Goal: Find specific page/section: Find specific page/section

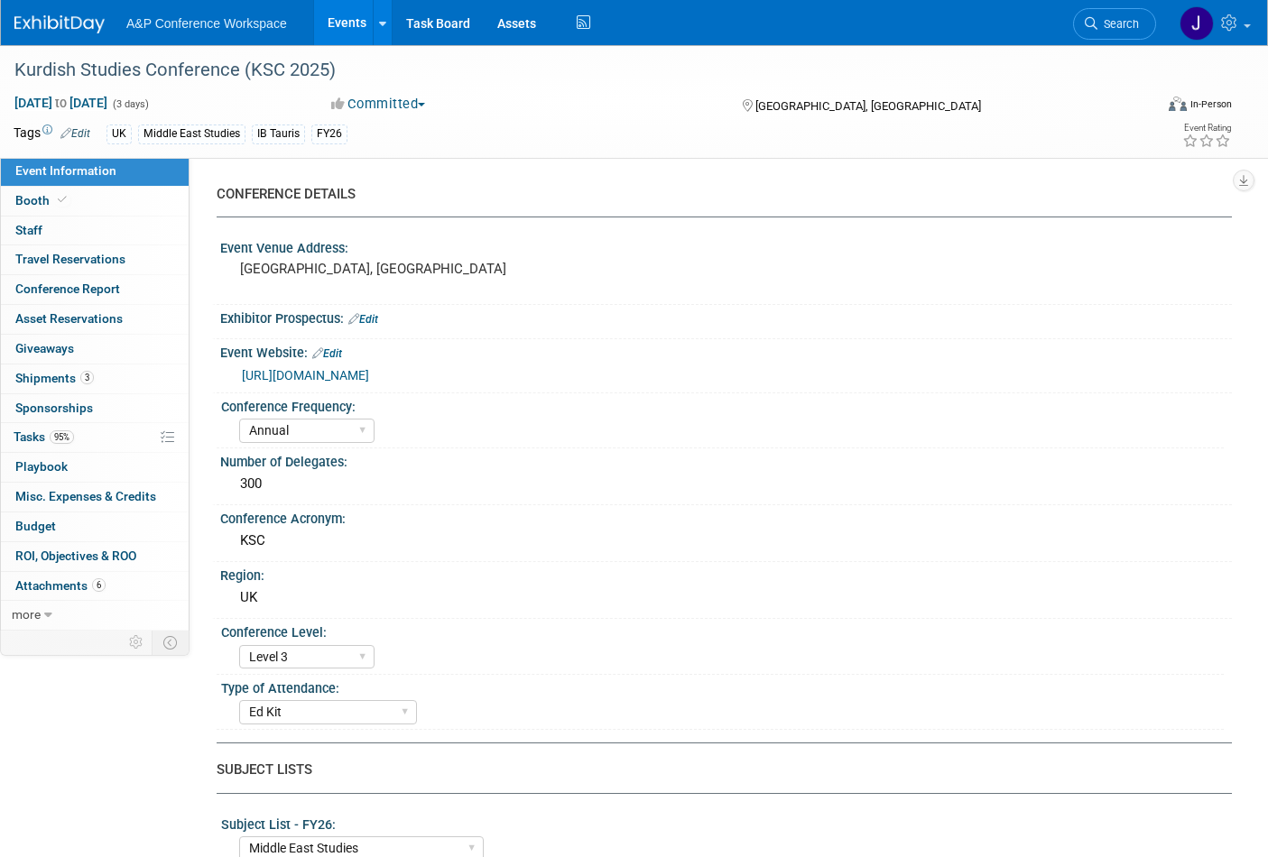
select select "Annual"
select select "Level 3"
select select "Ed Kit"
select select "Middle East Studies"
select select "I.B.Tauris"
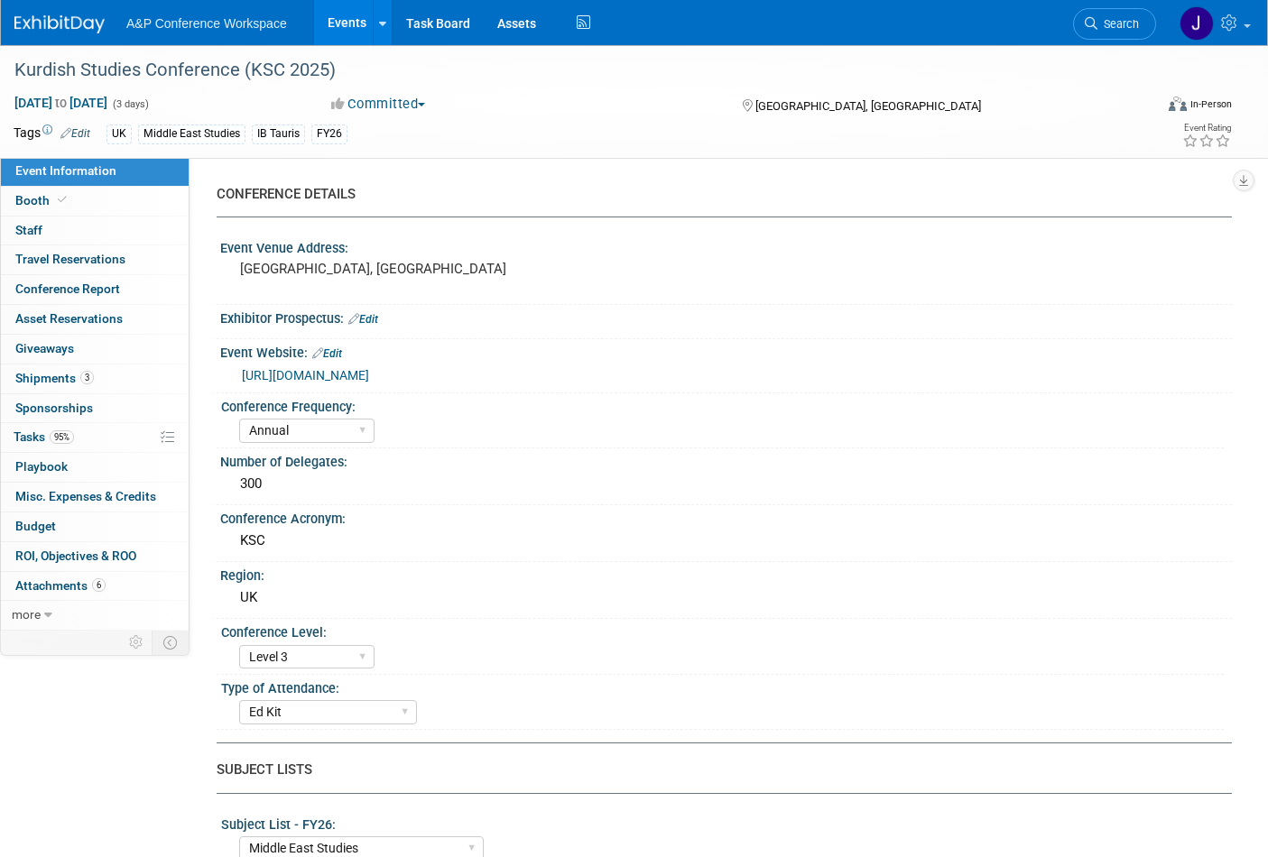
select select "[PERSON_NAME]"
select select "Brand/Subject Presence​"
click at [1124, 23] on span "Search" at bounding box center [1119, 24] width 42 height 14
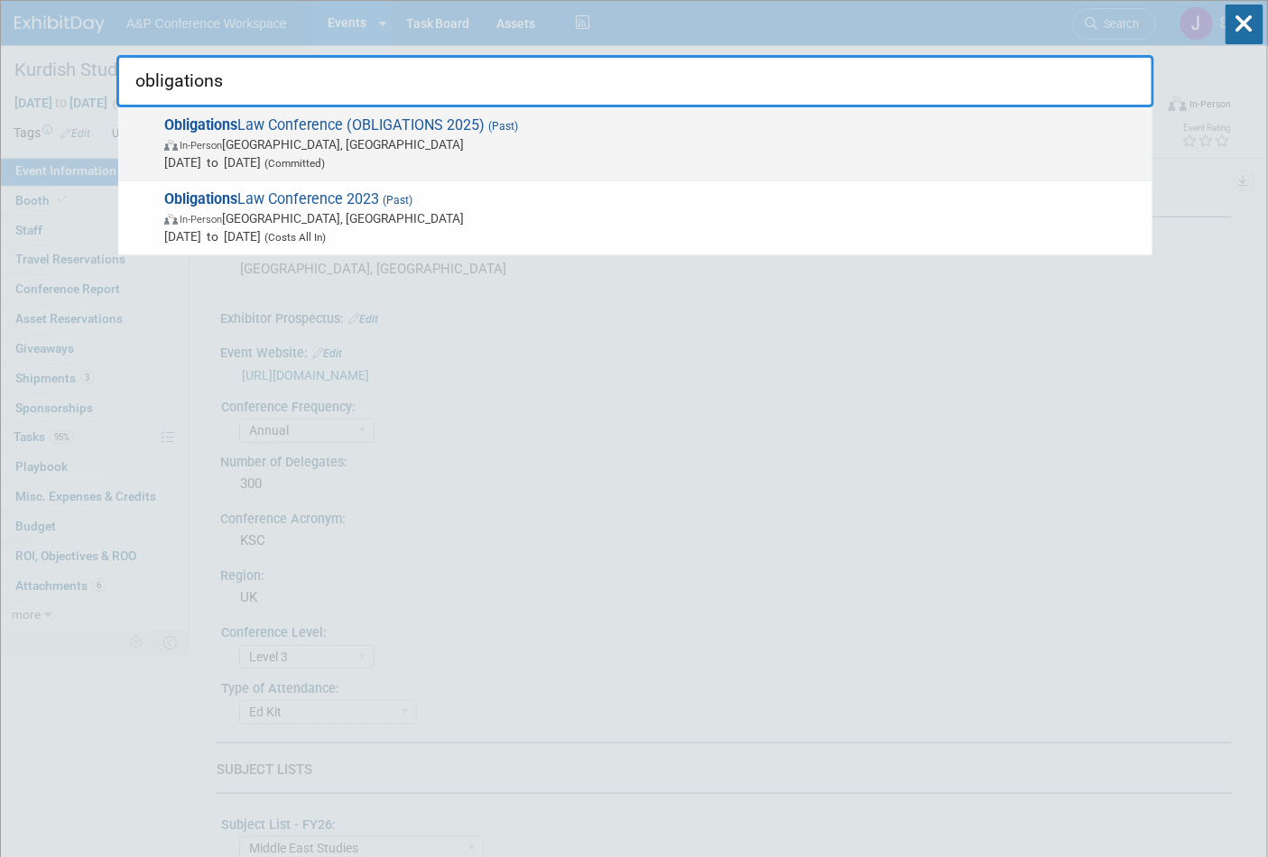
type input "obligations"
click at [320, 154] on span "[DATE] to [DATE] (Committed)" at bounding box center [653, 162] width 979 height 18
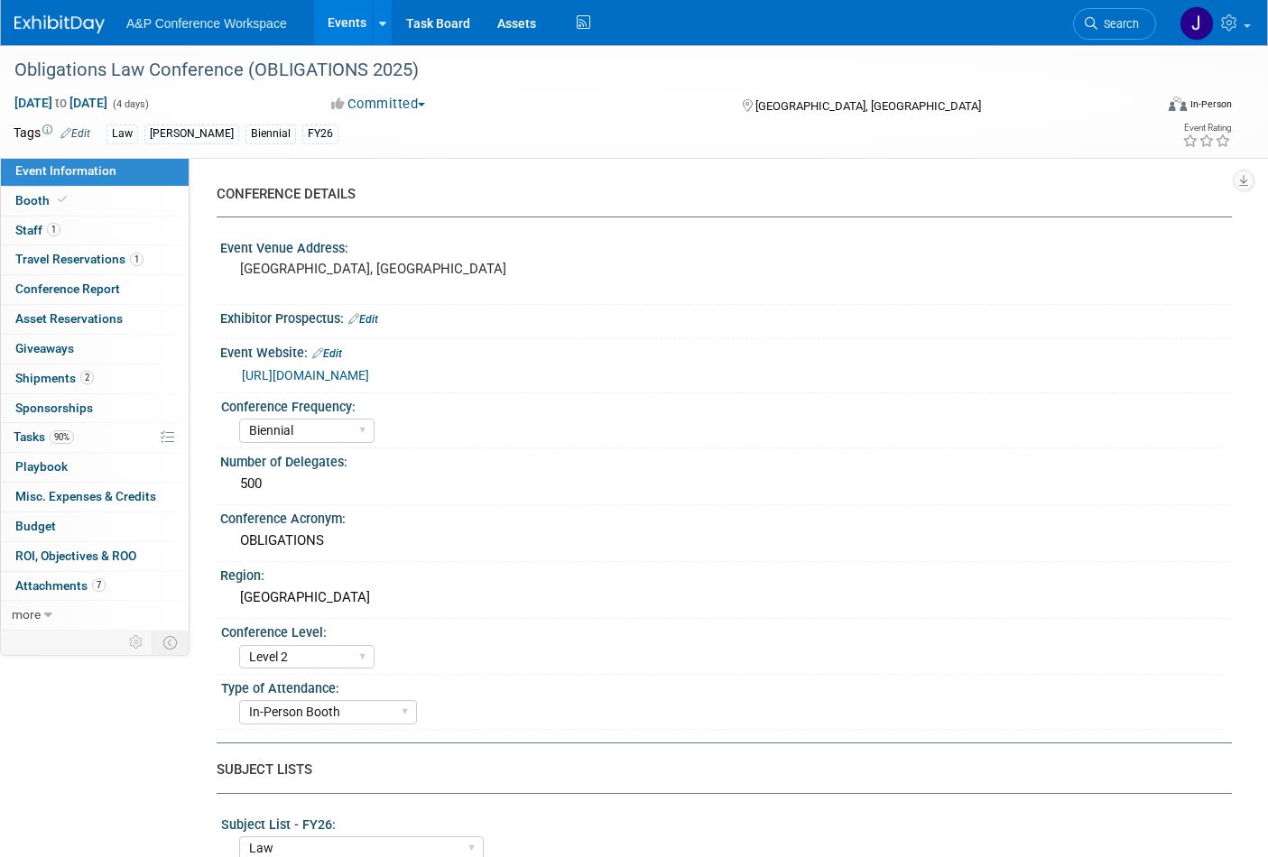
select select "Biennial"
select select "Level 2"
select select "In-Person Booth"
select select "Law"
select select "[PERSON_NAME] Publishing"
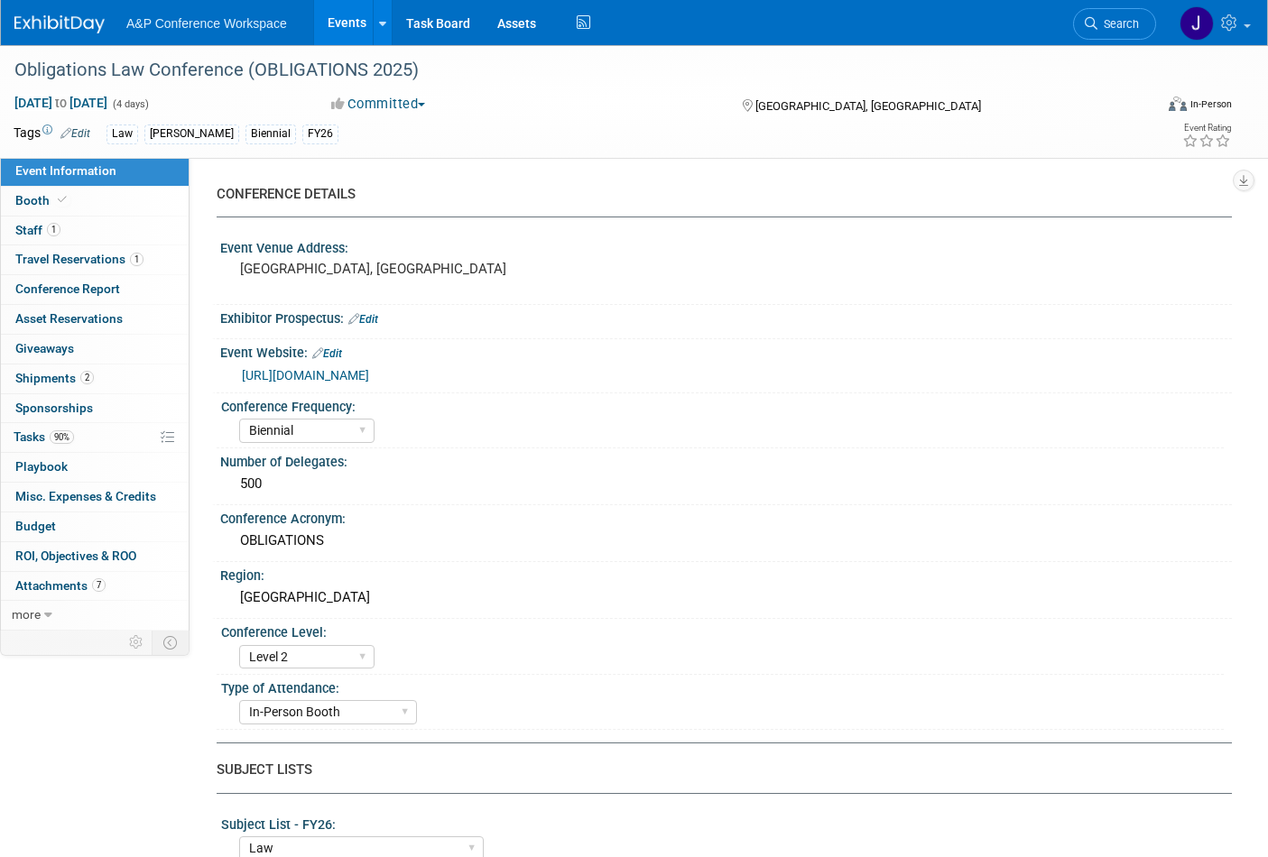
select select "[PERSON_NAME]"
select select "Ros Jubber"
select select "Networking/Commissioning"
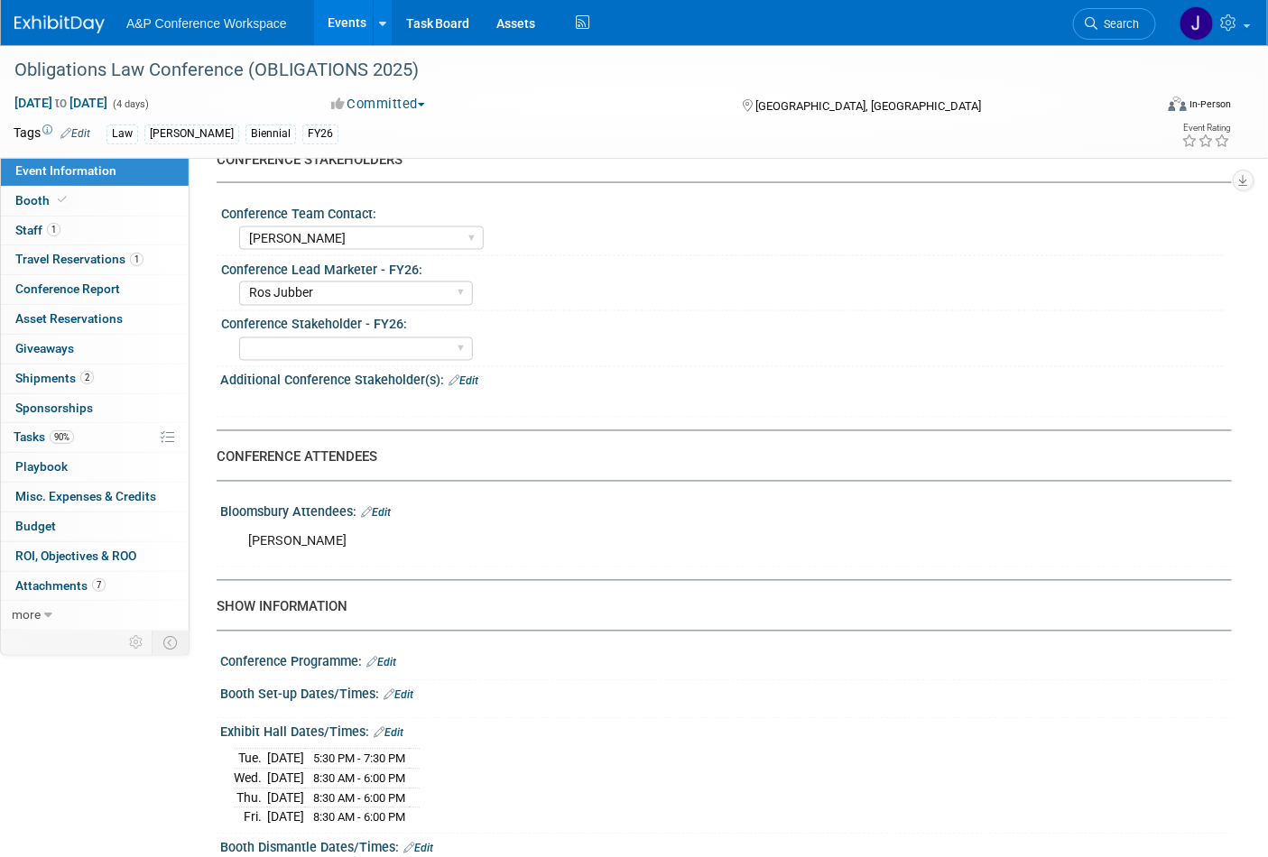
scroll to position [701, 0]
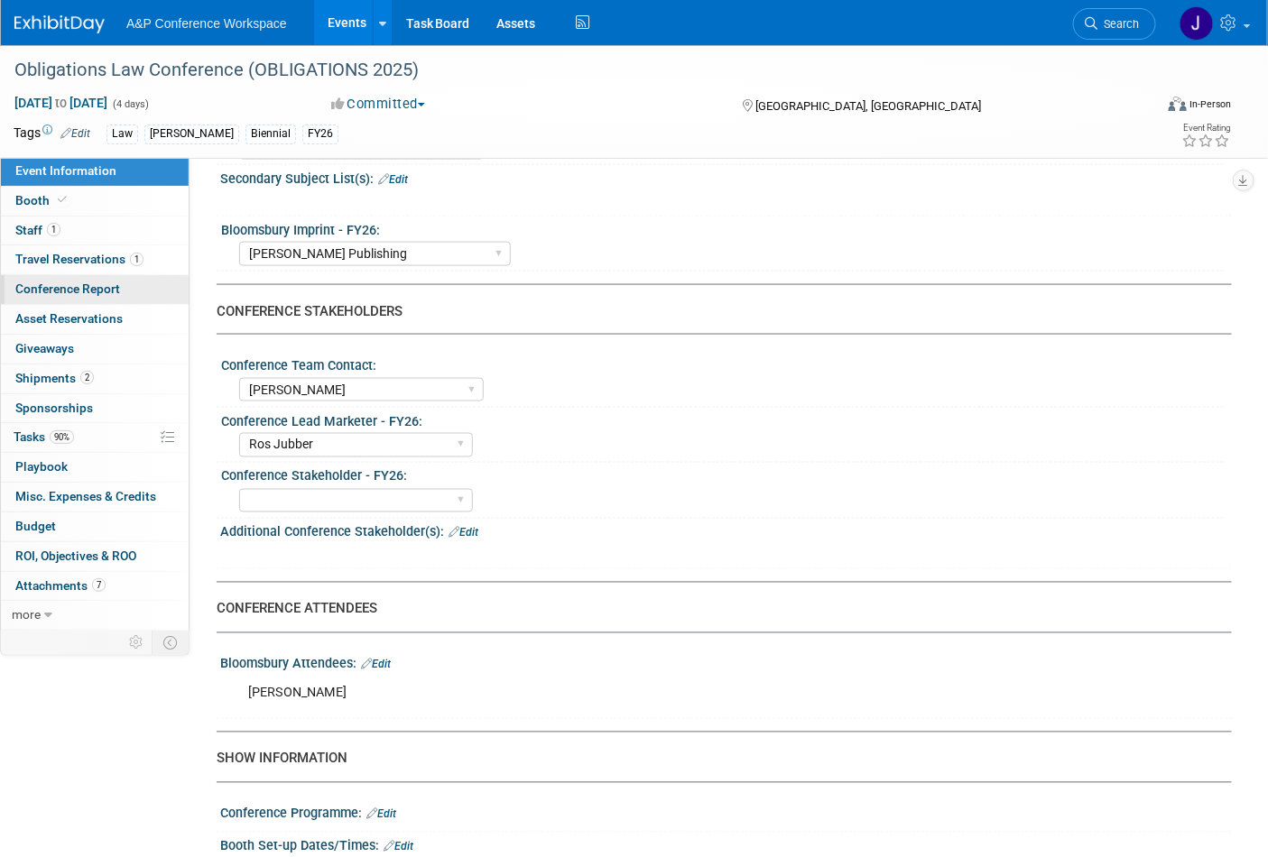
click at [79, 293] on span "Conference Report" at bounding box center [67, 289] width 105 height 14
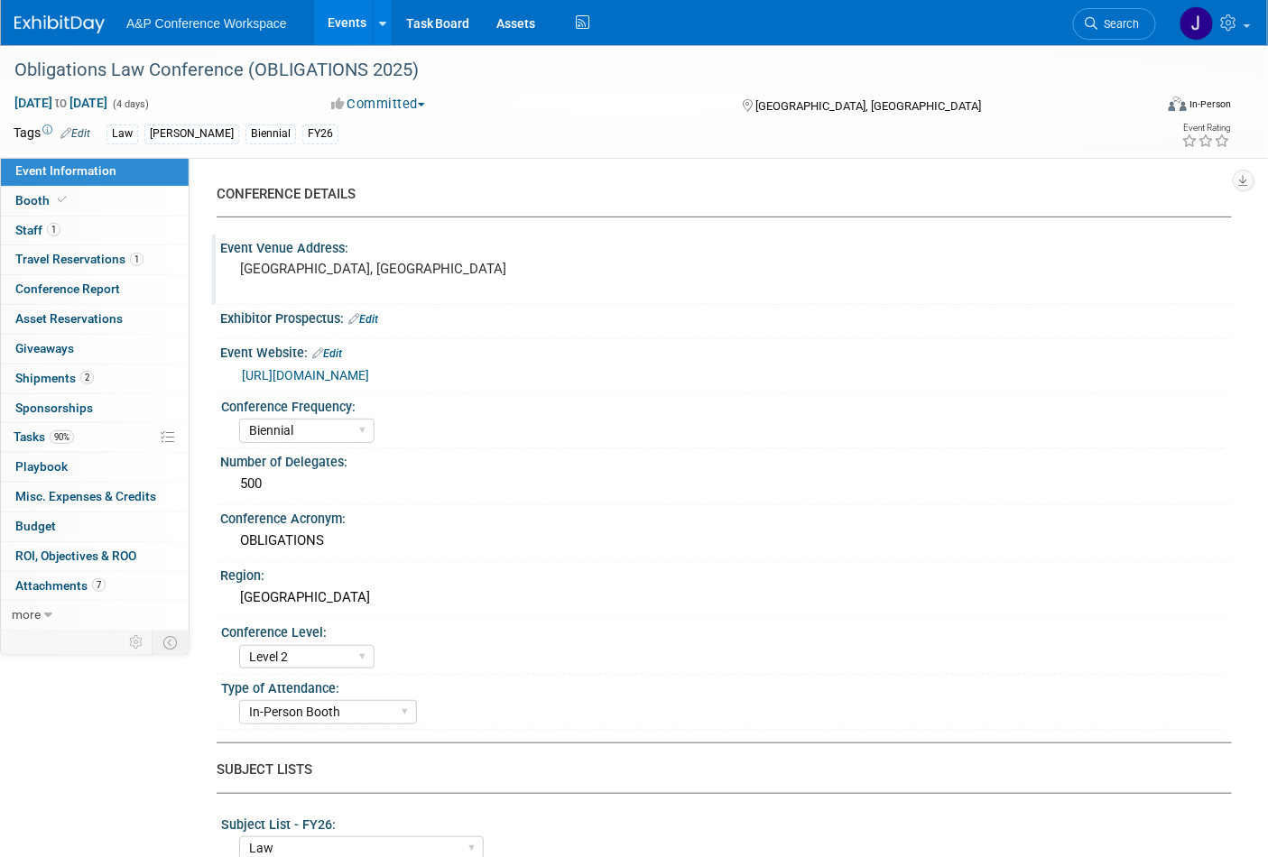
select select "NO"
select select "YES"
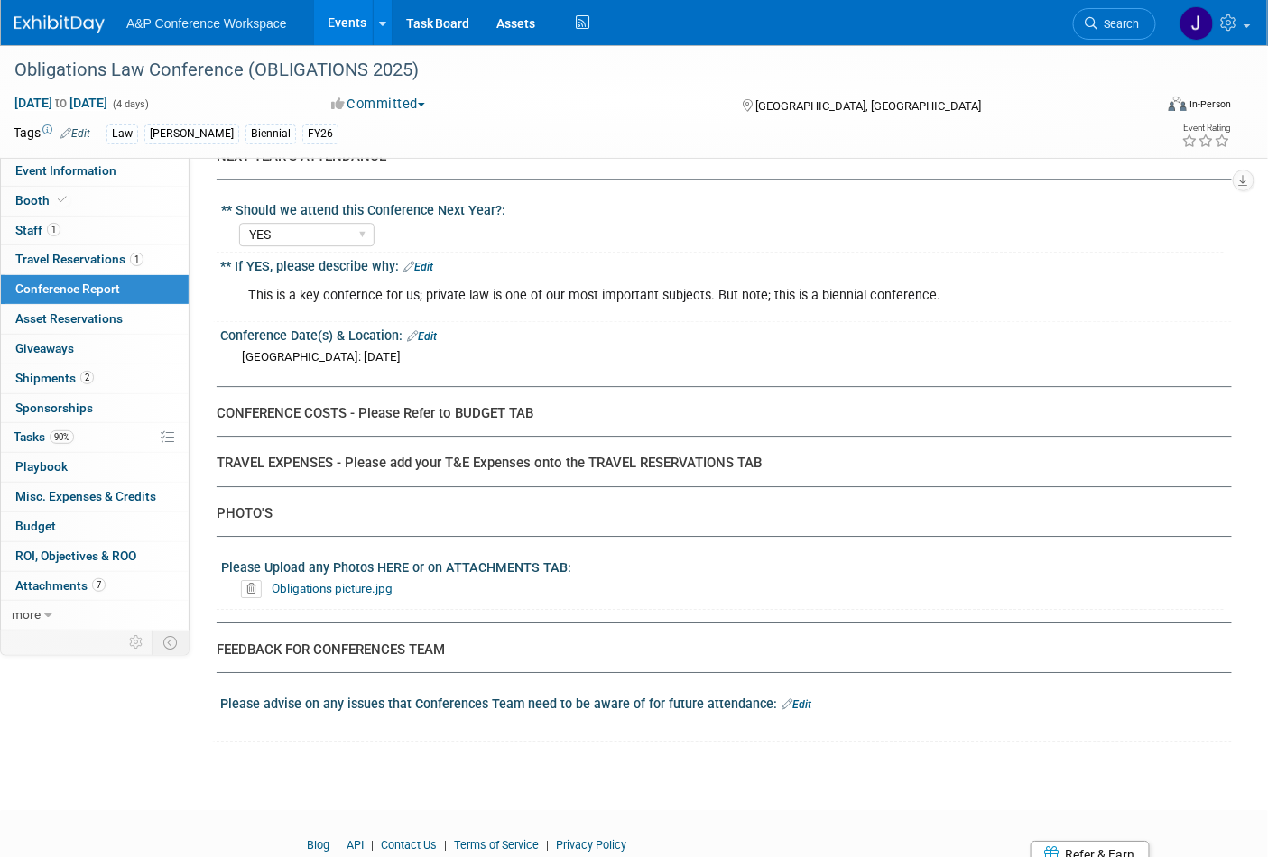
scroll to position [3962, 0]
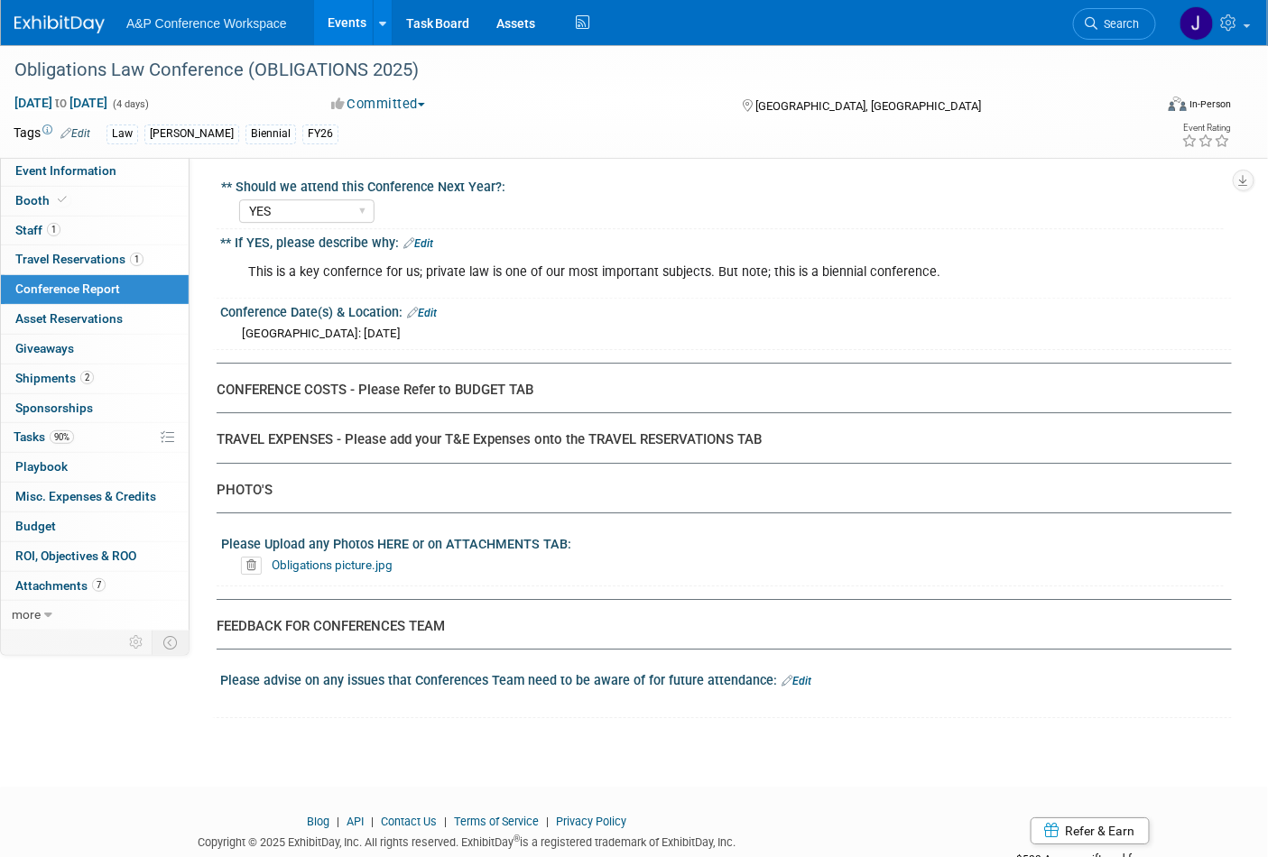
click at [339, 558] on link "Obligations picture.jpg" at bounding box center [332, 565] width 121 height 14
